Goal: Navigation & Orientation: Go to known website

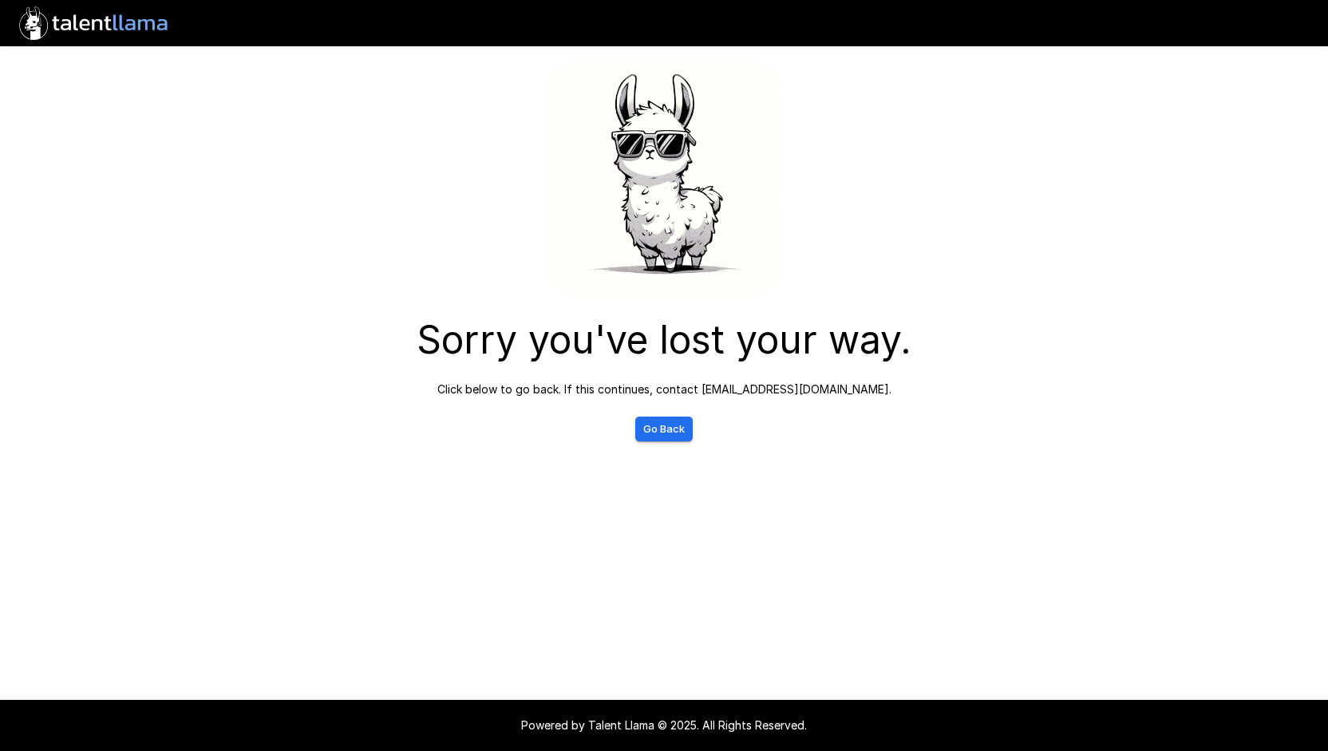
click at [666, 429] on link "Go Back" at bounding box center [663, 429] width 57 height 25
click at [118, 33] on icon ".st0{fill:#FFFFFF;} .st1{fill:#76a4ed;}" at bounding box center [93, 23] width 161 height 46
click at [759, 394] on p "Click below to go back. If this continues, contact [EMAIL_ADDRESS][DOMAIN_NAME]." at bounding box center [664, 390] width 454 height 16
click at [533, 492] on div "Sorry you've lost your way. Click below to go back. If this continues, contact …" at bounding box center [664, 252] width 958 height 505
